Goal: Information Seeking & Learning: Understand process/instructions

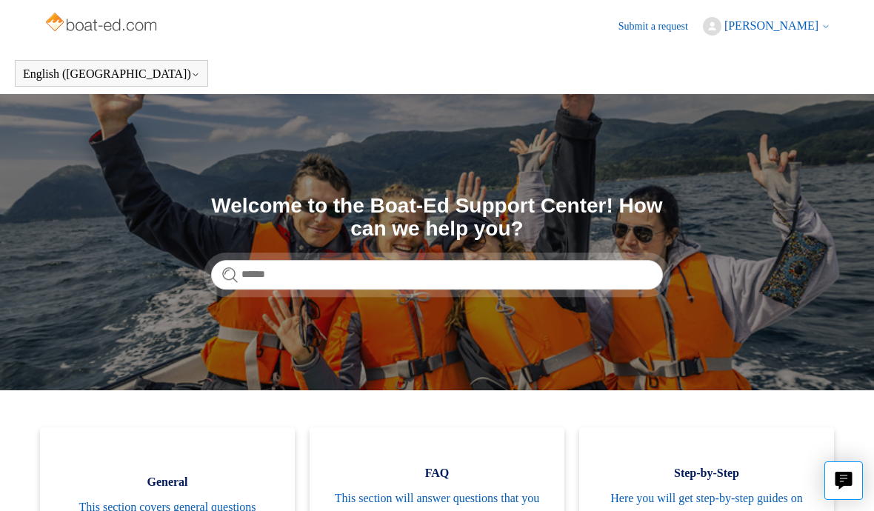
scroll to position [59, 0]
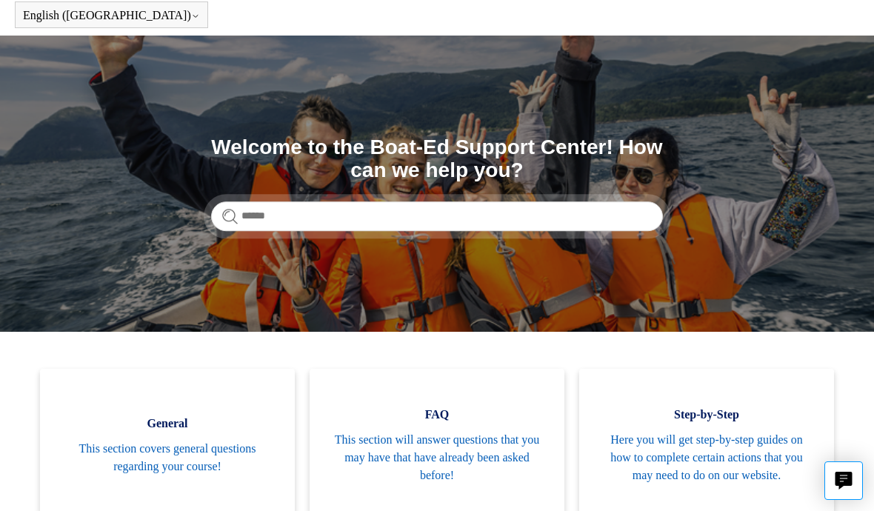
click at [139, 448] on span "This section covers general questions regarding your course!" at bounding box center [167, 458] width 210 height 36
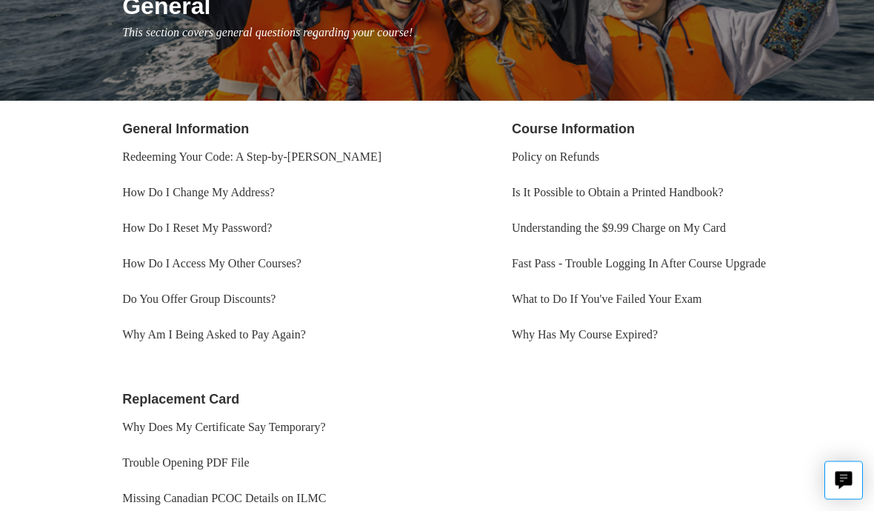
scroll to position [206, 0]
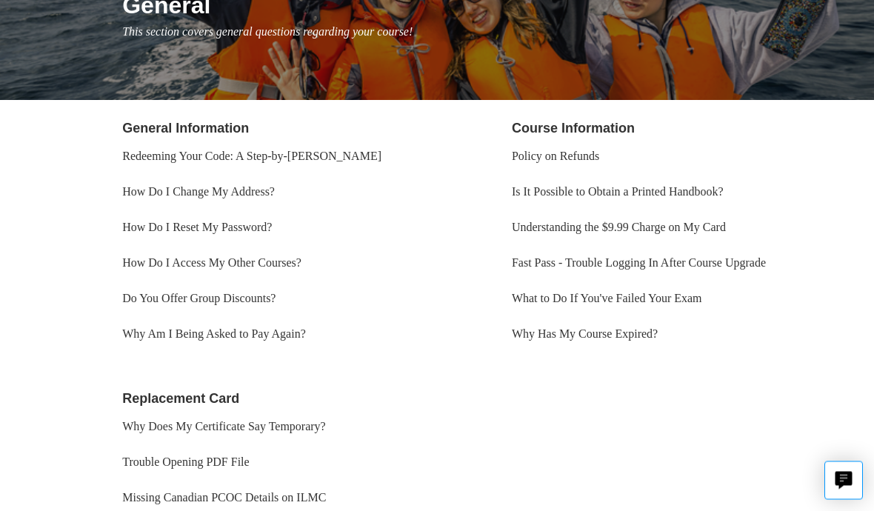
click at [149, 456] on link "Trouble Opening PDF File" at bounding box center [185, 462] width 127 height 13
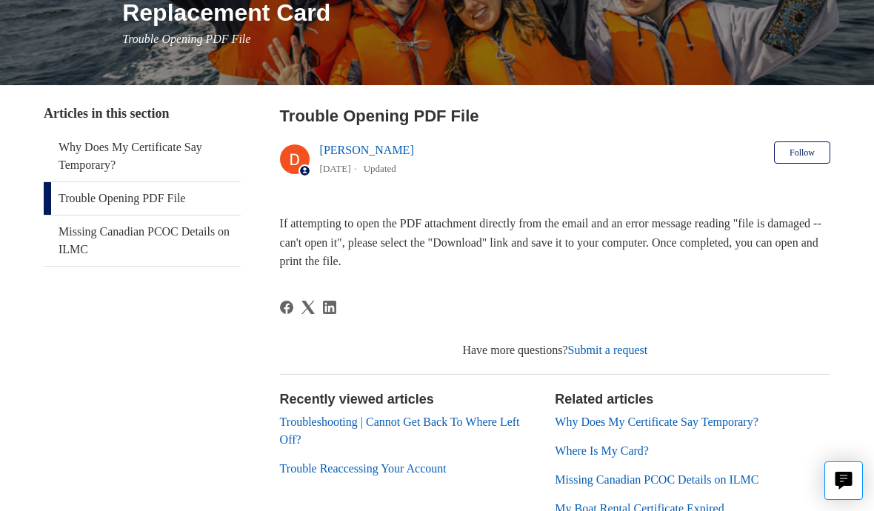
scroll to position [202, 0]
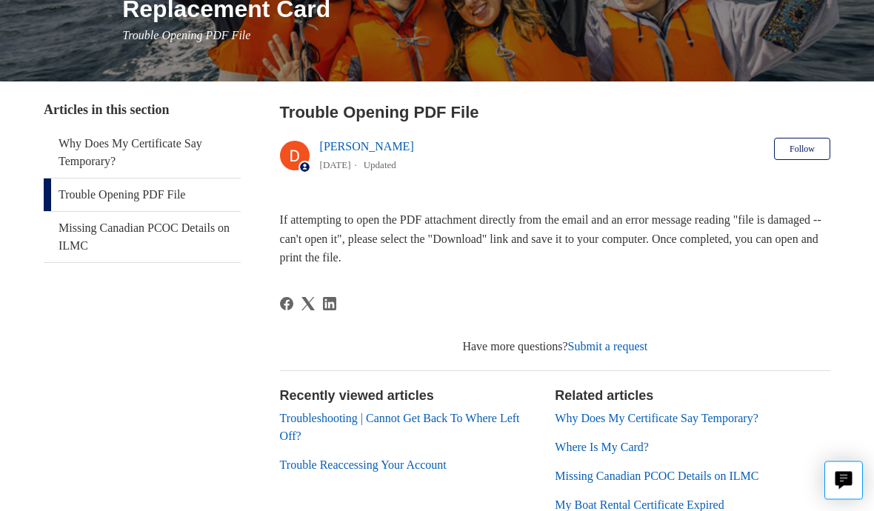
click at [301, 422] on link "Troubleshooting | Cannot Get Back To Where Left Off?" at bounding box center [400, 428] width 240 height 30
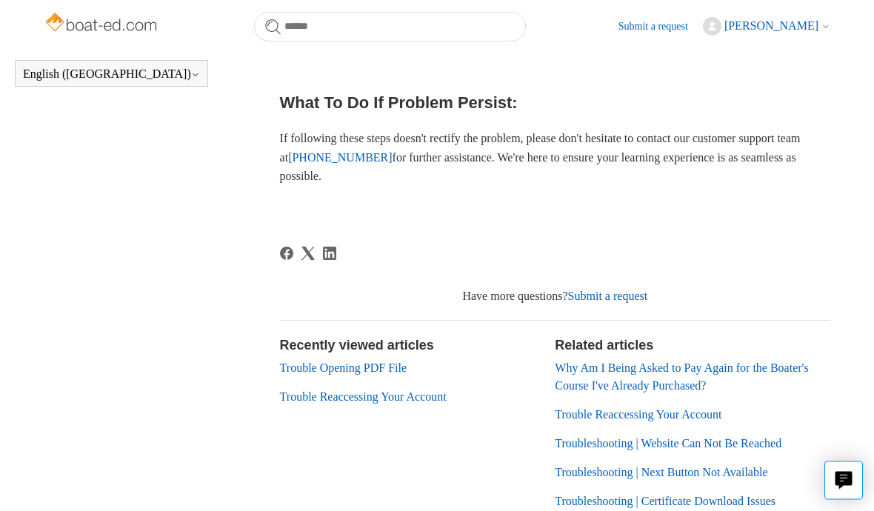
scroll to position [728, 0]
click at [295, 403] on link "Trouble Reaccessing Your Account" at bounding box center [363, 396] width 167 height 13
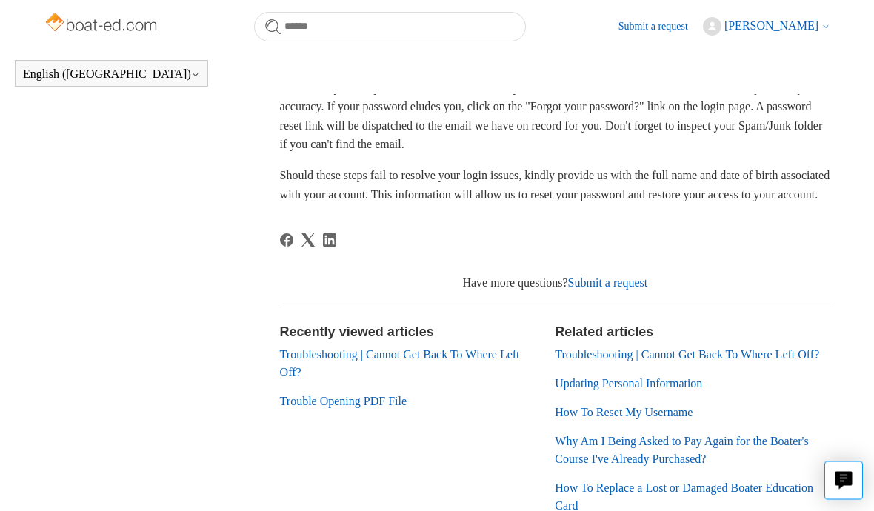
scroll to position [394, 0]
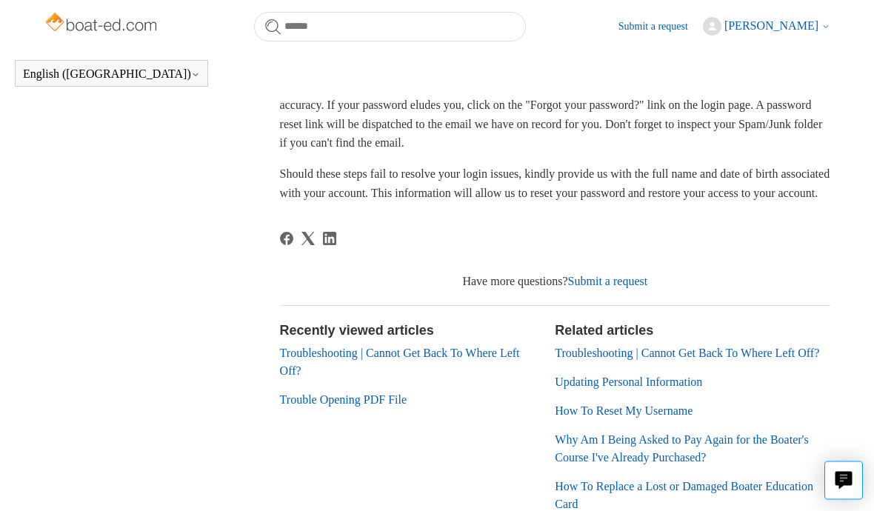
click at [675, 360] on link "Troubleshooting | Cannot Get Back To Where Left Off?" at bounding box center [687, 353] width 264 height 13
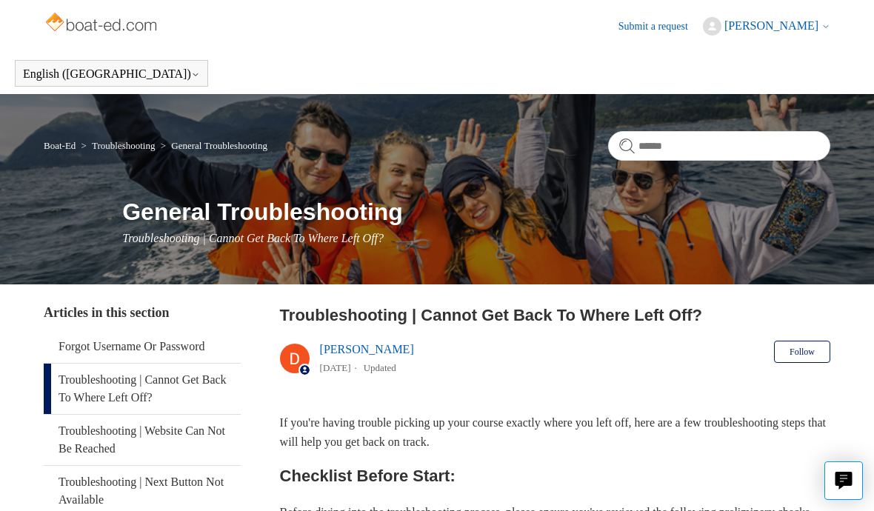
click at [56, 144] on link "Boat-Ed" at bounding box center [60, 145] width 32 height 11
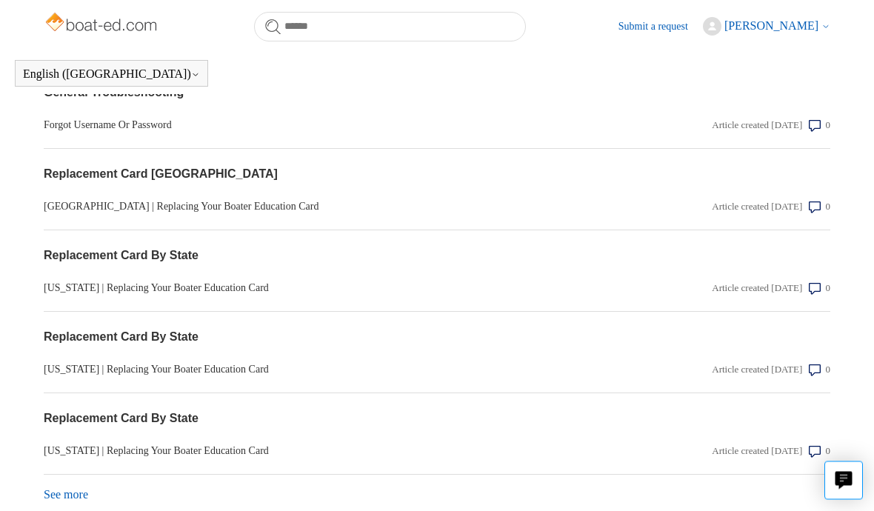
scroll to position [1489, 0]
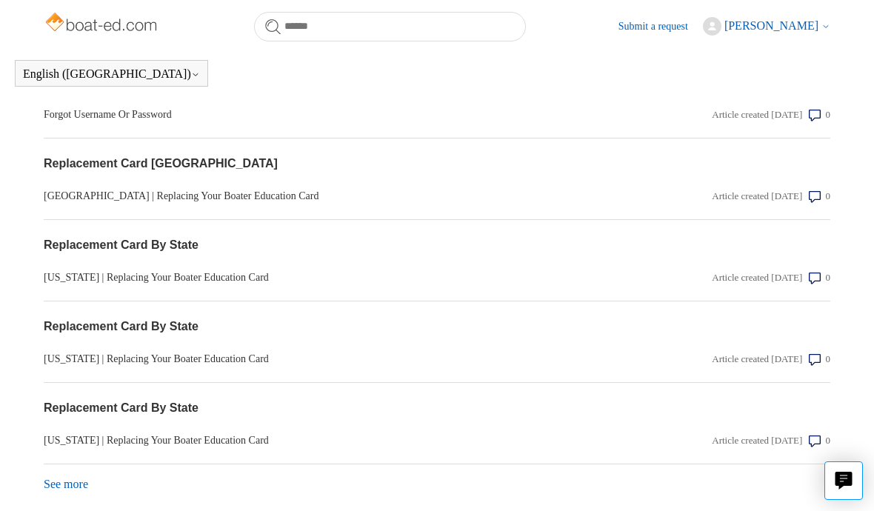
click at [57, 478] on link "See more items from recent activity" at bounding box center [66, 484] width 44 height 13
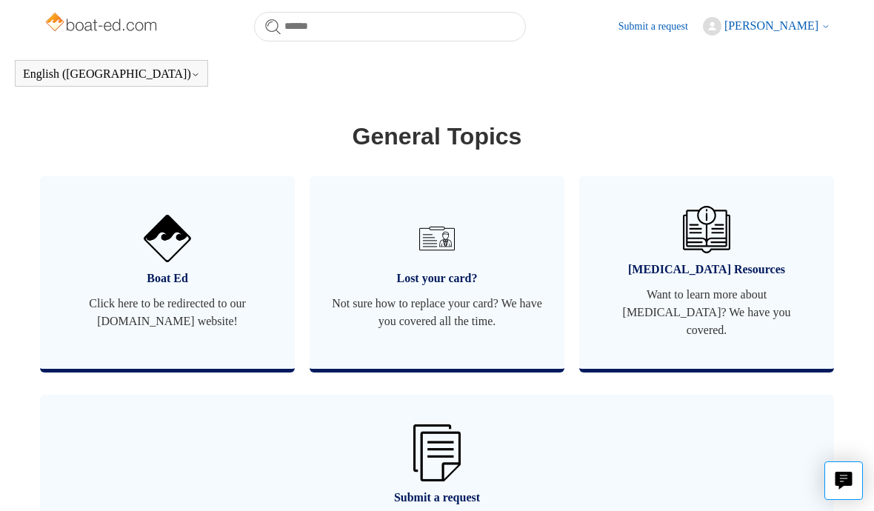
scroll to position [864, 0]
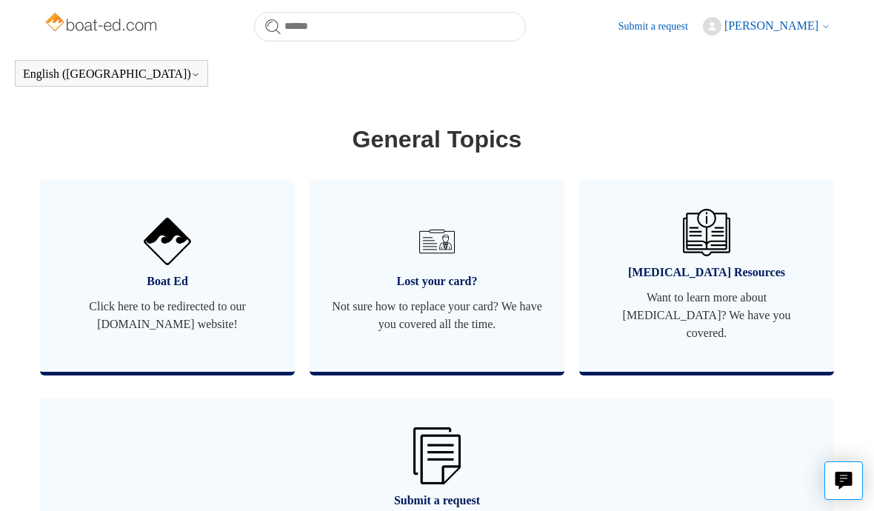
click at [779, 21] on span "[PERSON_NAME]" at bounding box center [771, 25] width 94 height 13
click at [749, 53] on link "My activities" at bounding box center [766, 57] width 124 height 26
click at [147, 301] on span "Click here to be redirected to our [DOMAIN_NAME] website!" at bounding box center [167, 316] width 210 height 36
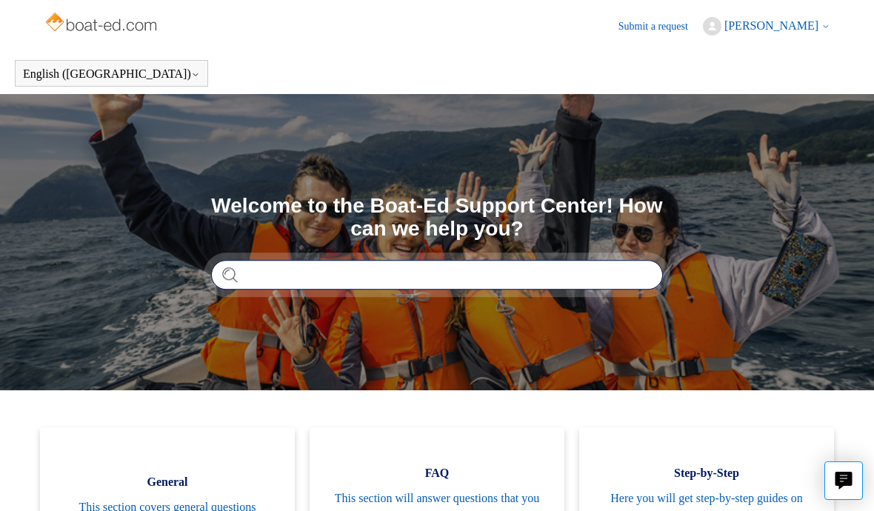
click at [232, 265] on input "Search" at bounding box center [437, 275] width 452 height 30
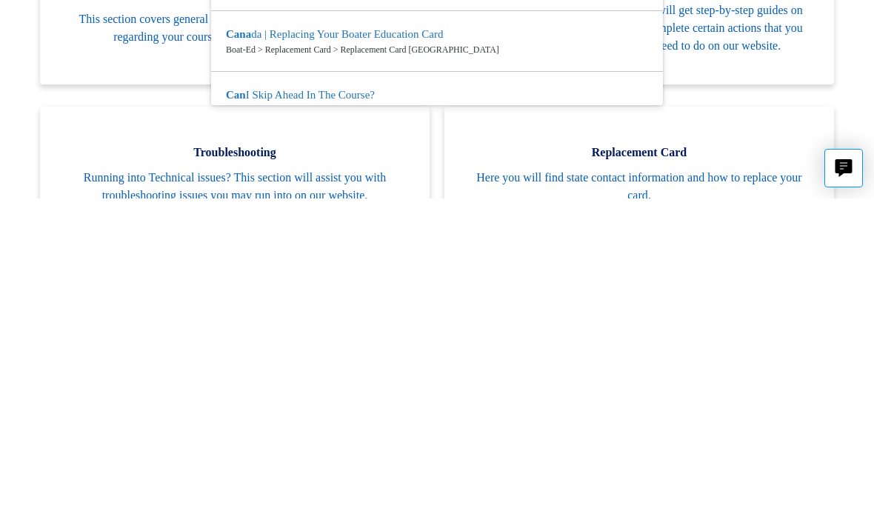
scroll to position [175, 0]
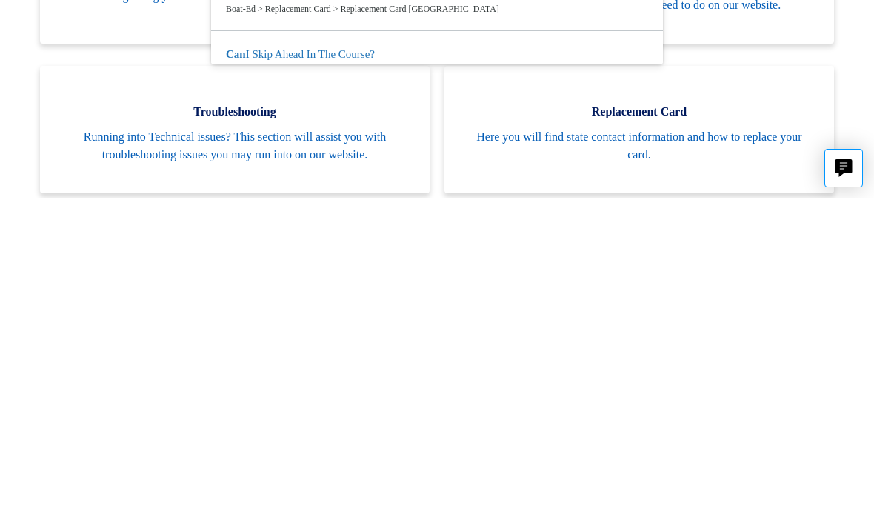
type input "*******"
click at [130, 441] on span "Running into Technical issues? This section will assist you with troubleshootin…" at bounding box center [234, 459] width 345 height 36
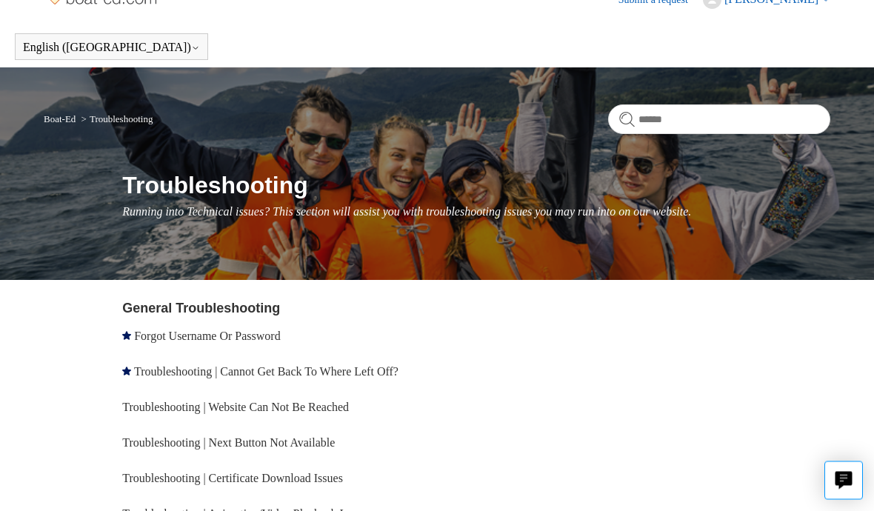
scroll to position [26, 0]
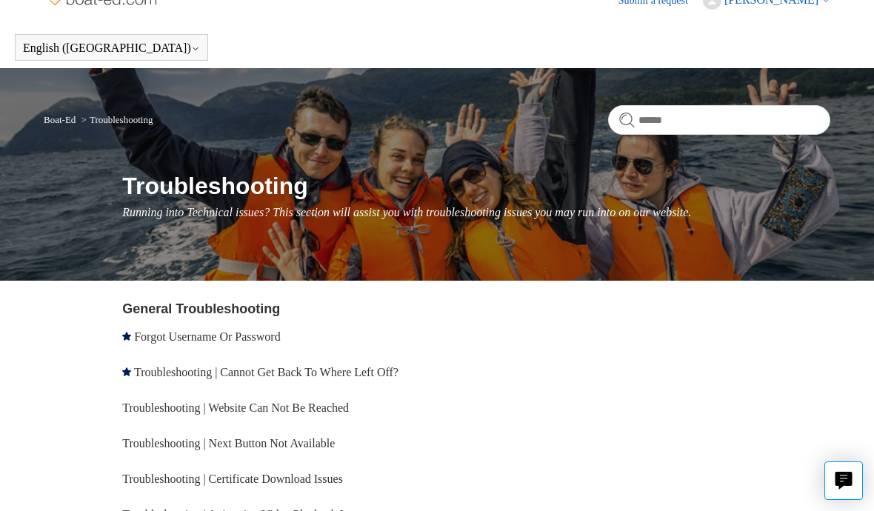
click at [227, 401] on link "Troubleshooting | Website Can Not Be Reached" at bounding box center [235, 407] width 227 height 13
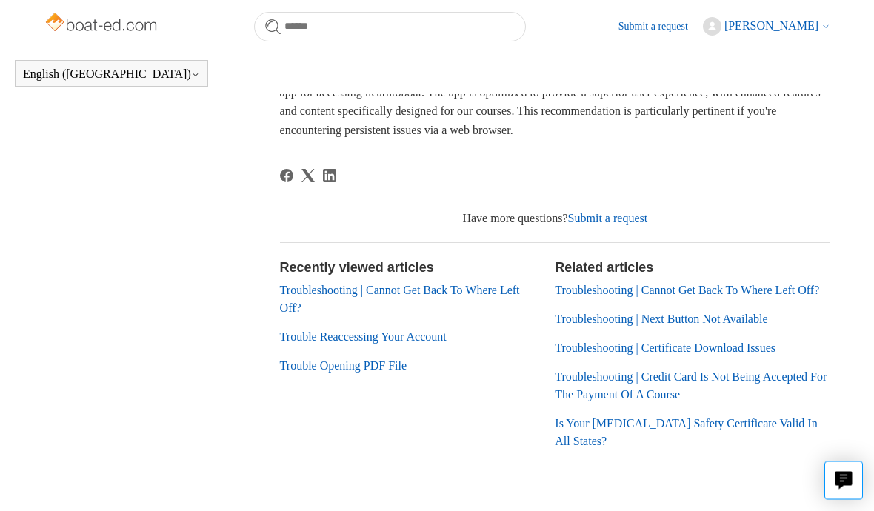
scroll to position [862, 0]
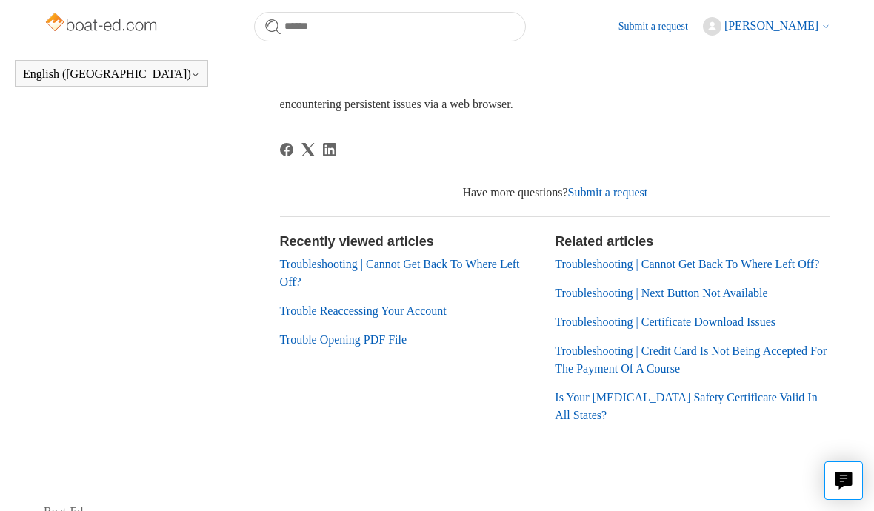
click at [286, 317] on link "Trouble Reaccessing Your Account" at bounding box center [363, 310] width 167 height 13
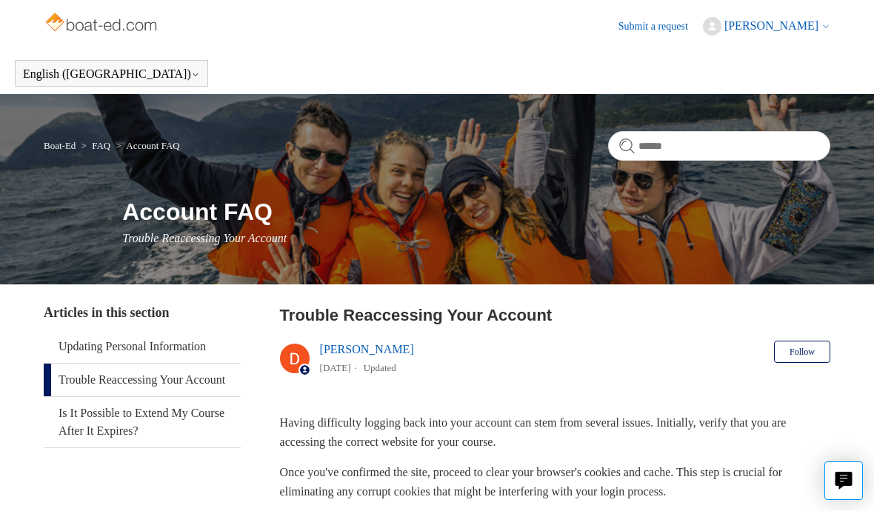
click at [70, 384] on link "Trouble Reaccessing Your Account" at bounding box center [142, 380] width 197 height 33
click at [73, 381] on link "Trouble Reaccessing Your Account" at bounding box center [142, 380] width 197 height 33
